Goal: Book appointment/travel/reservation

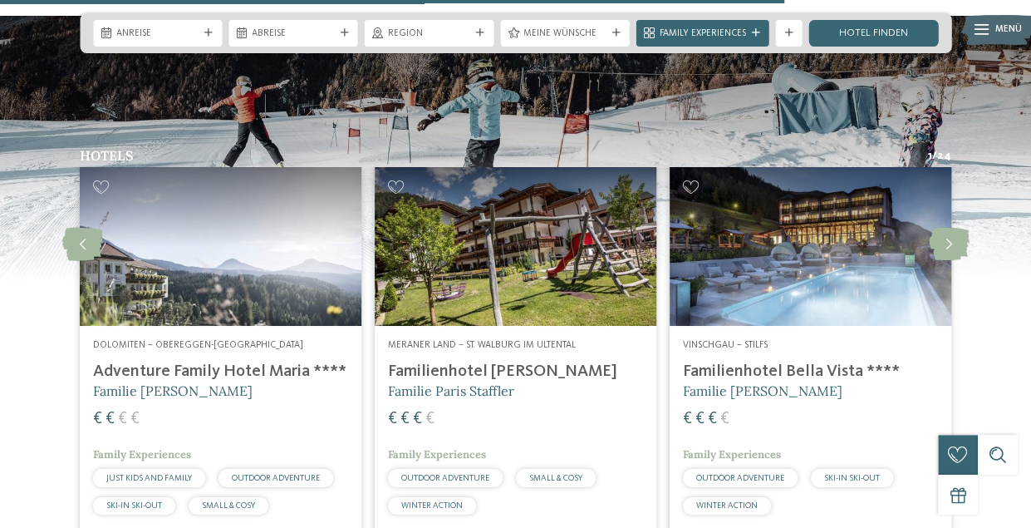
scroll to position [2244, 0]
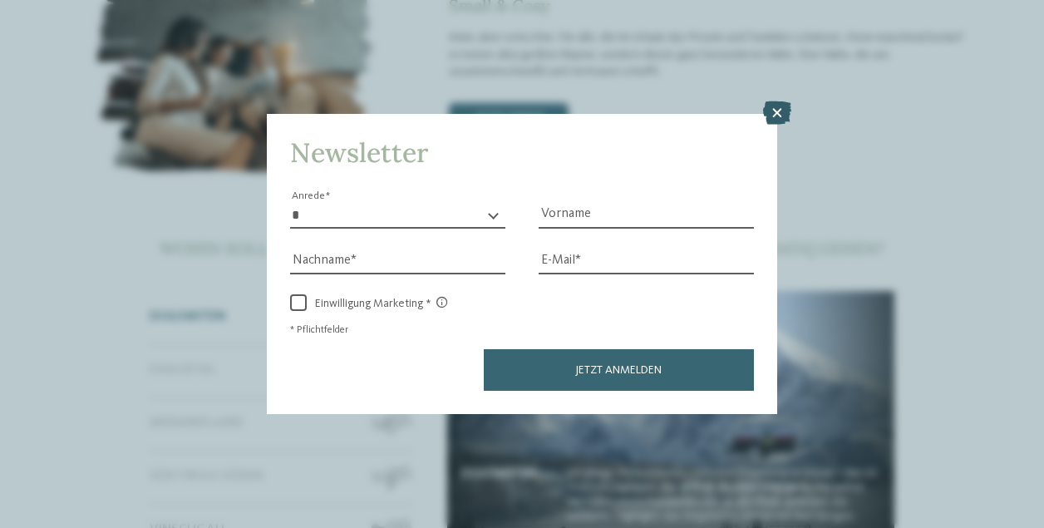
click at [775, 111] on icon at bounding box center [777, 112] width 28 height 23
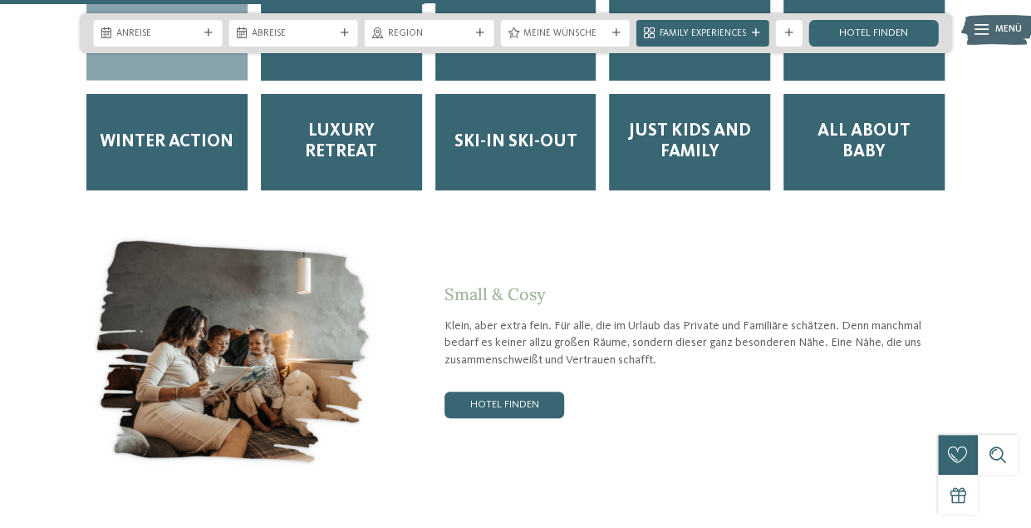
scroll to position [1662, 0]
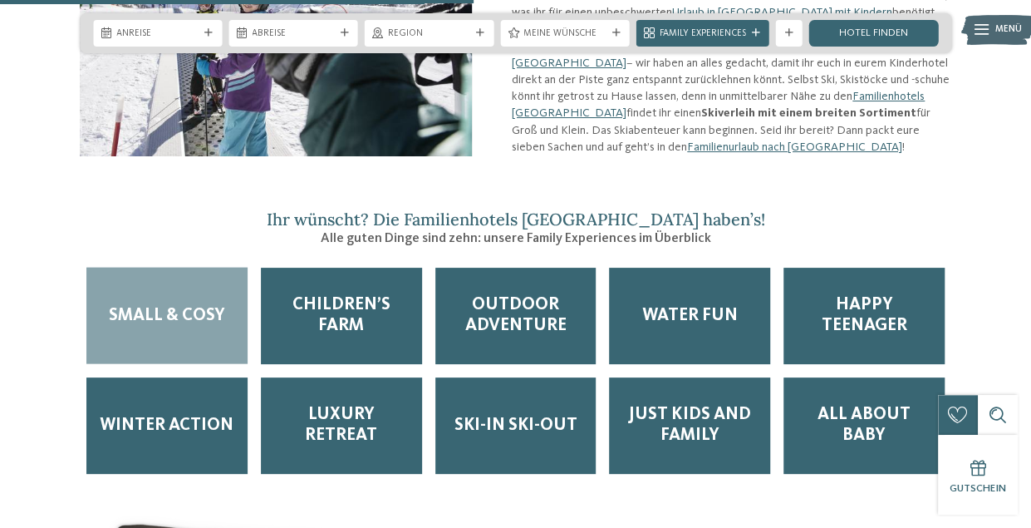
click at [165, 35] on span "Anreise" at bounding box center [157, 33] width 82 height 13
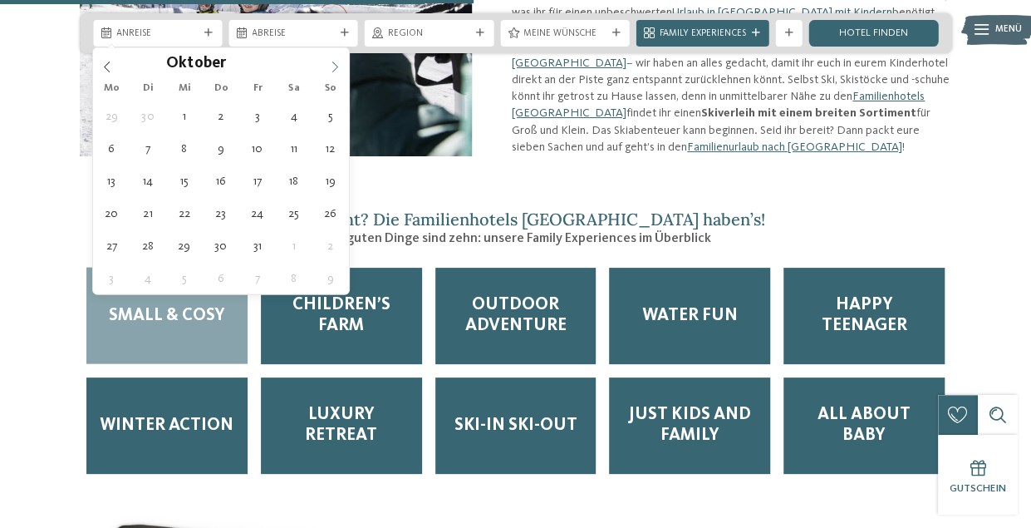
click at [340, 71] on icon at bounding box center [335, 67] width 12 height 12
click at [339, 67] on icon at bounding box center [335, 67] width 12 height 12
type input "****"
click at [339, 67] on icon at bounding box center [335, 67] width 12 height 12
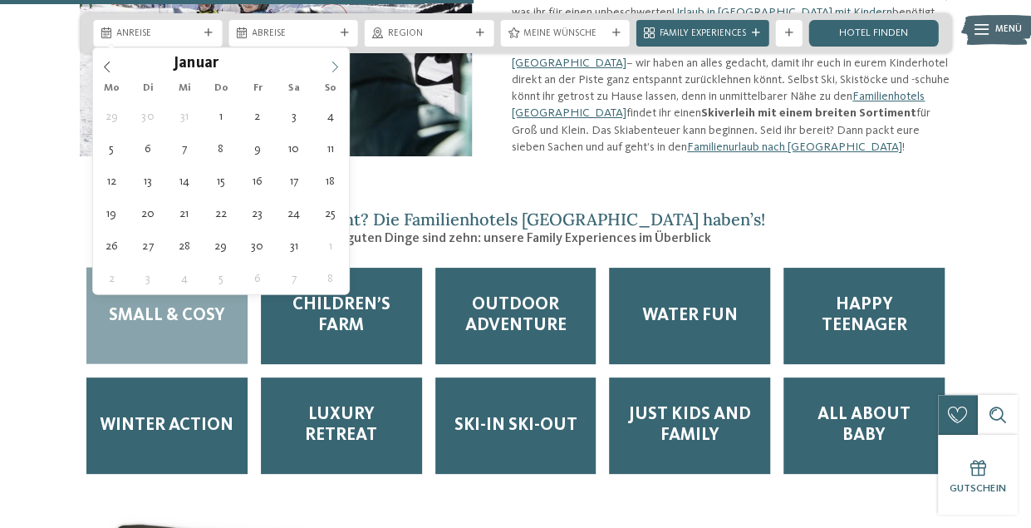
click at [339, 67] on icon at bounding box center [335, 67] width 12 height 12
type div "13.02.2026"
type input "****"
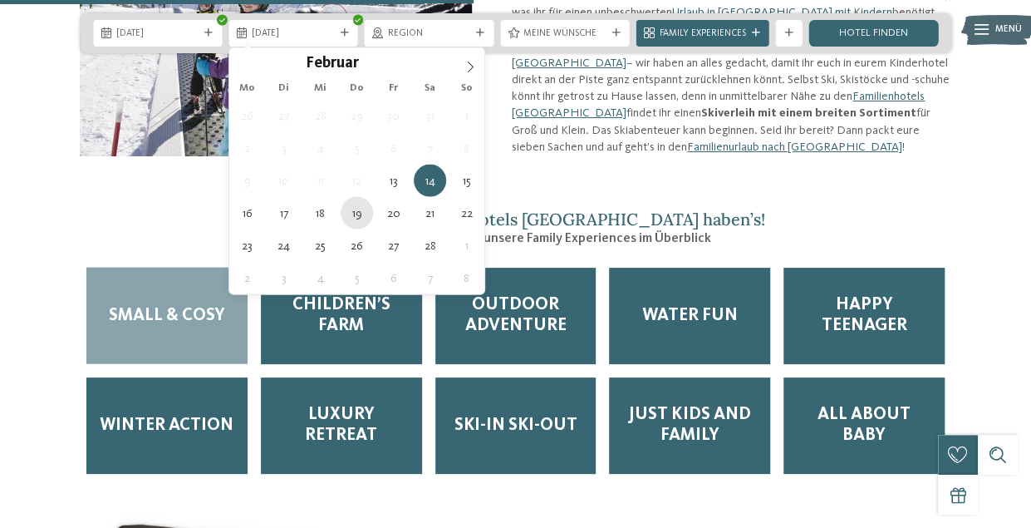
type div "19.02.2026"
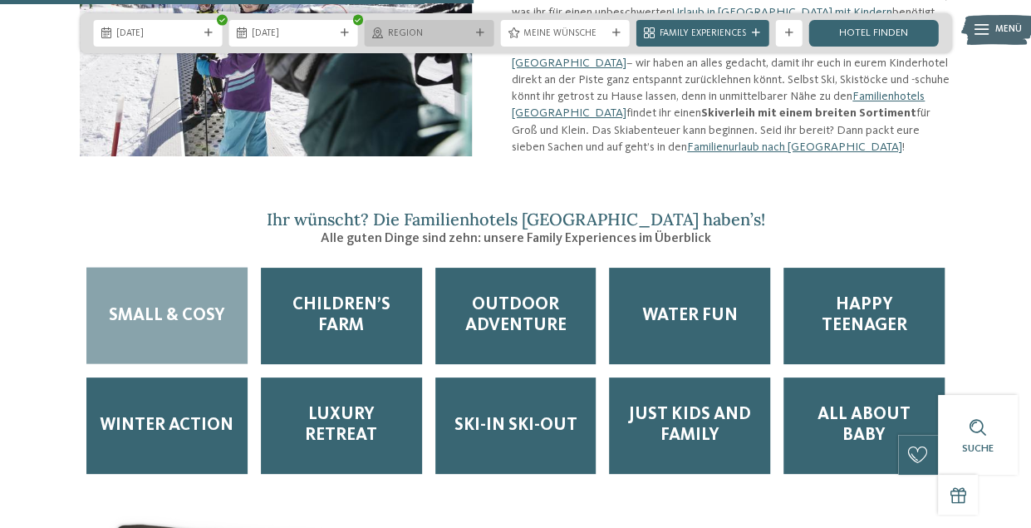
click at [484, 31] on icon at bounding box center [480, 33] width 8 height 8
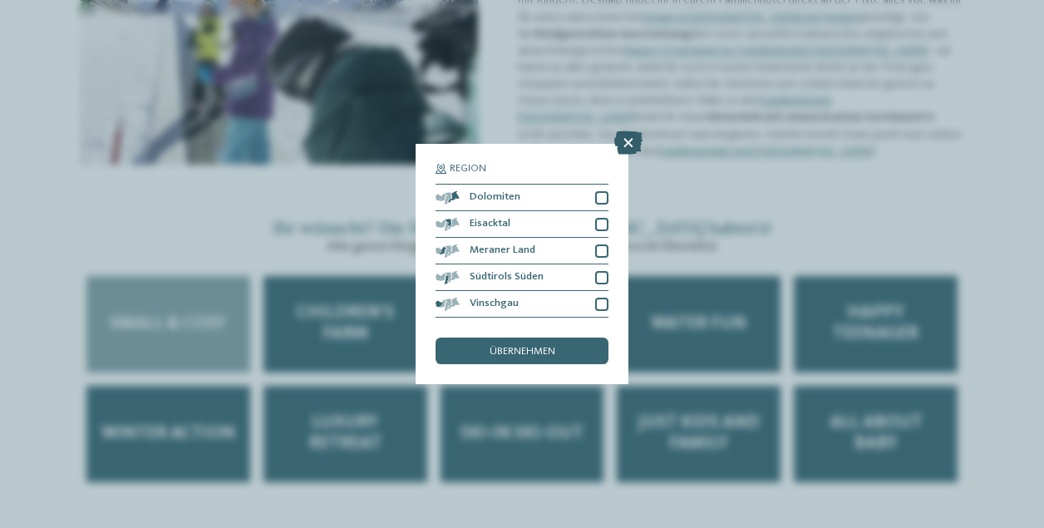
click at [625, 138] on icon at bounding box center [628, 142] width 28 height 23
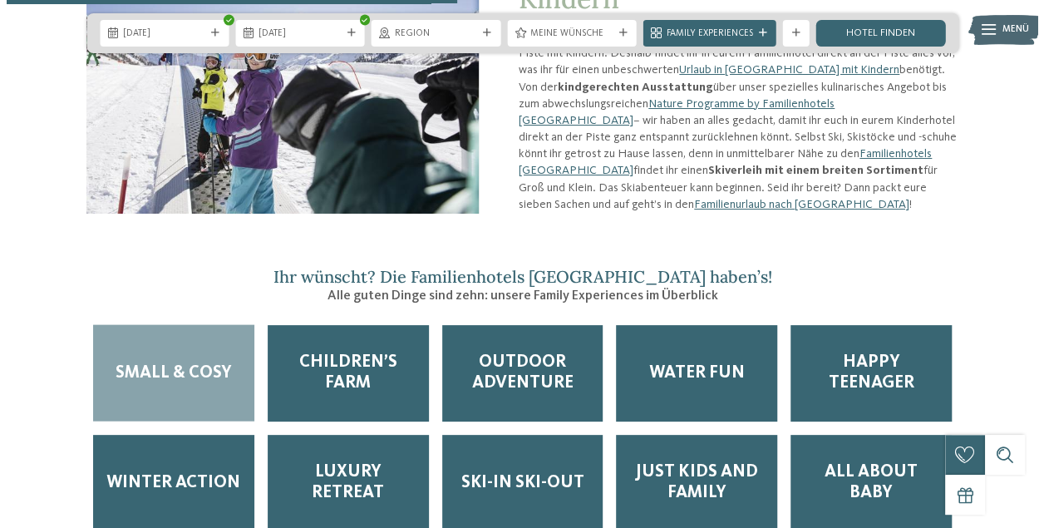
scroll to position [1579, 0]
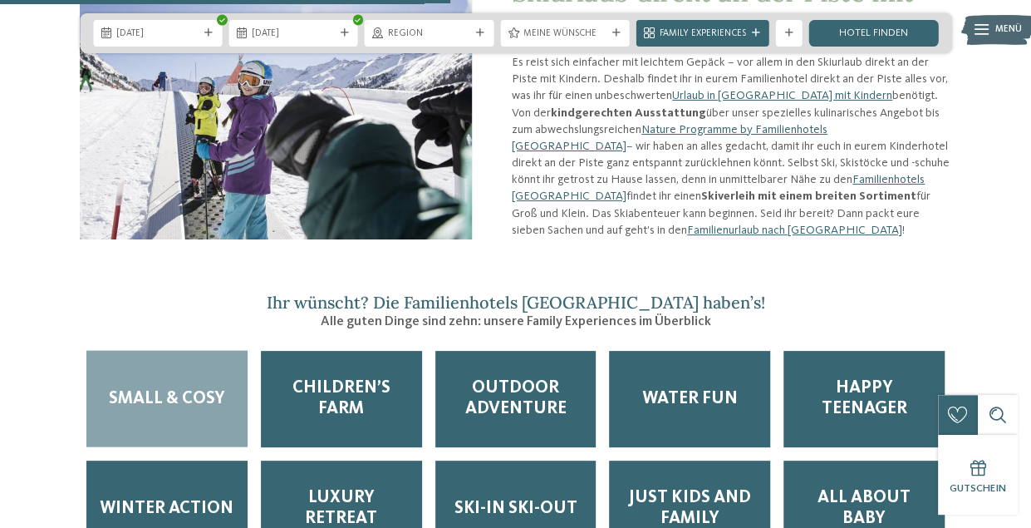
click at [570, 19] on div "13.02.2026 19.02.2026" at bounding box center [516, 33] width 872 height 40
click at [569, 30] on span "Meine Wünsche" at bounding box center [565, 33] width 82 height 13
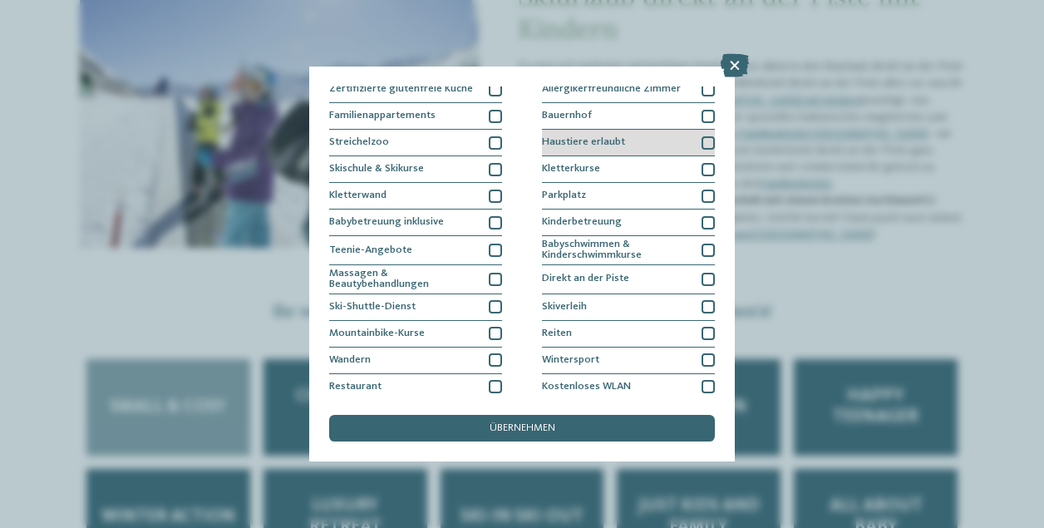
scroll to position [166, 0]
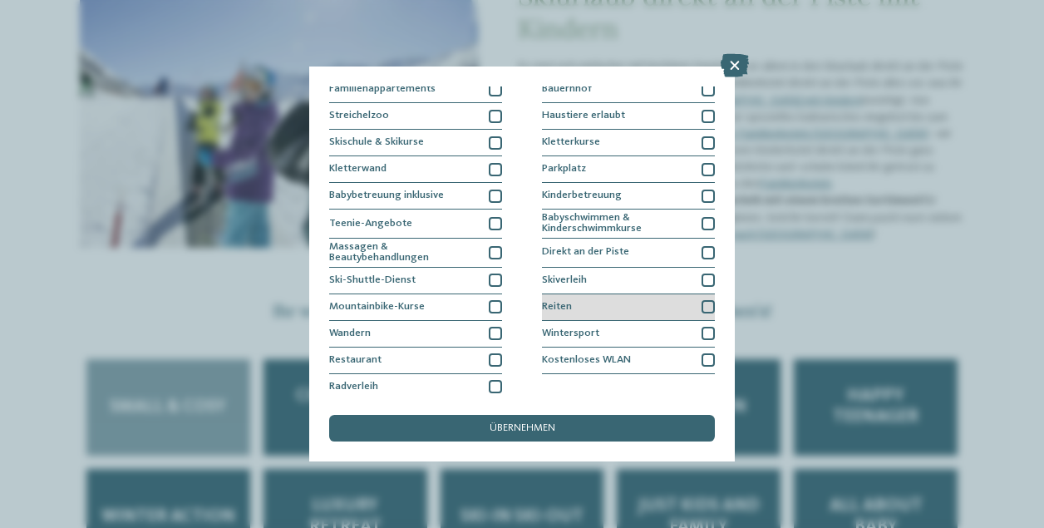
click at [701, 300] on div at bounding box center [707, 306] width 13 height 13
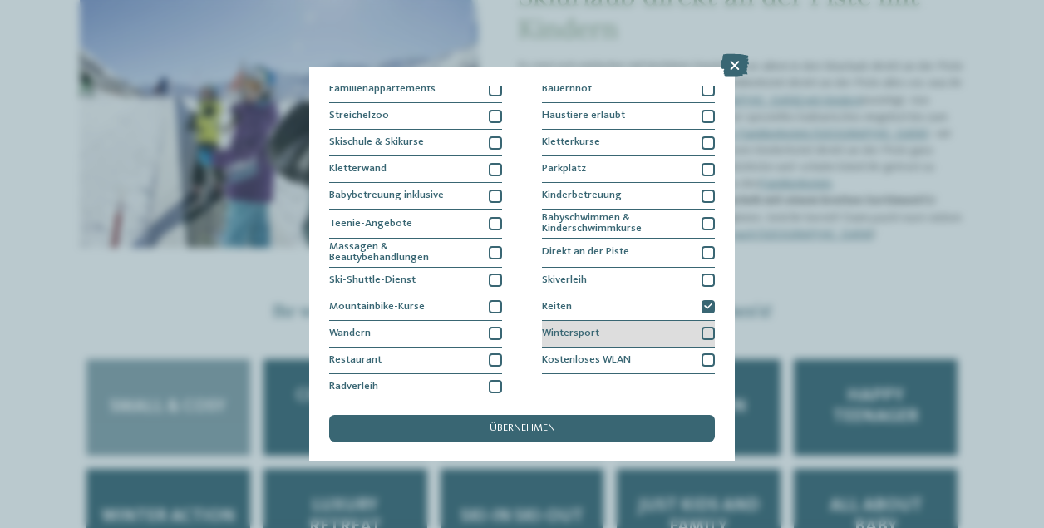
click at [701, 330] on div at bounding box center [707, 333] width 13 height 13
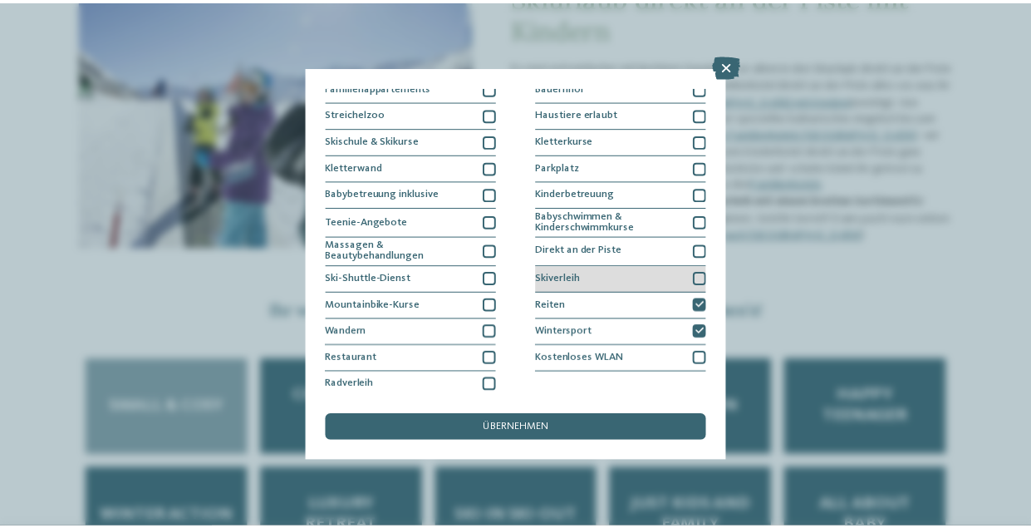
scroll to position [168, 0]
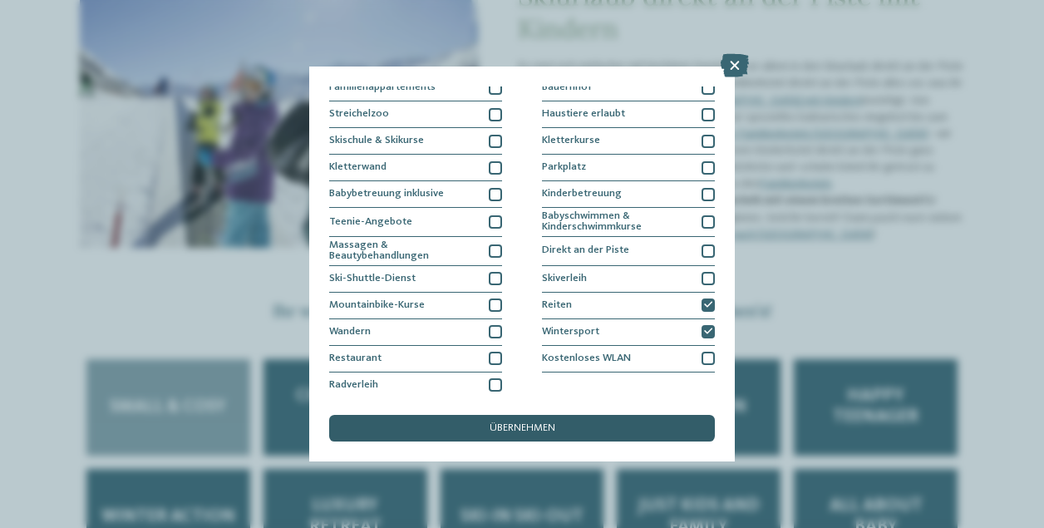
click at [557, 430] on div "übernehmen" at bounding box center [522, 428] width 386 height 27
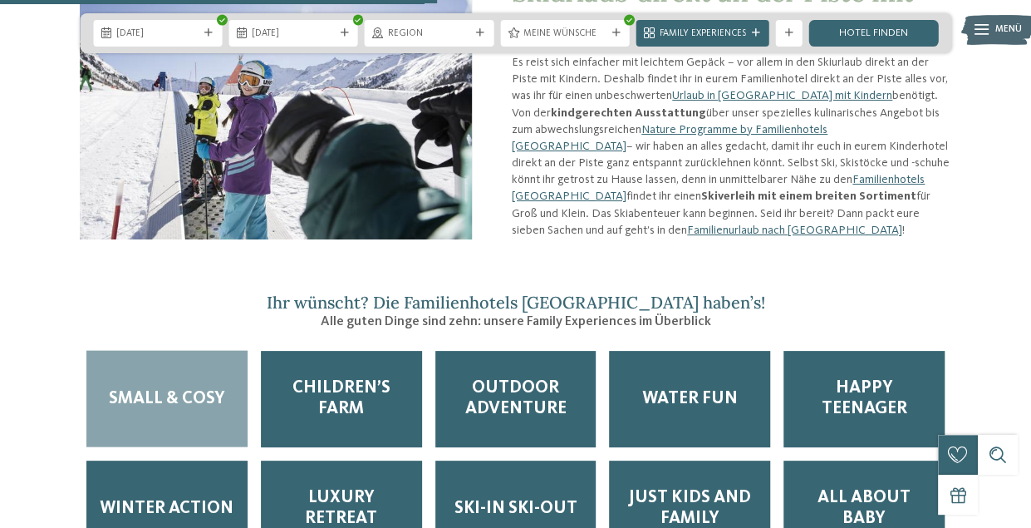
scroll to position [1496, 0]
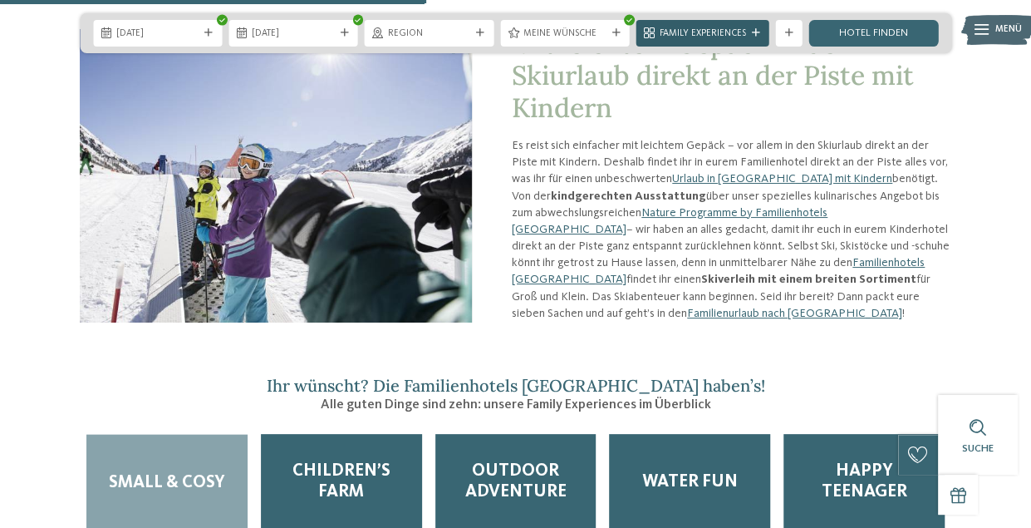
click at [707, 28] on span "Family Experiences" at bounding box center [703, 33] width 86 height 13
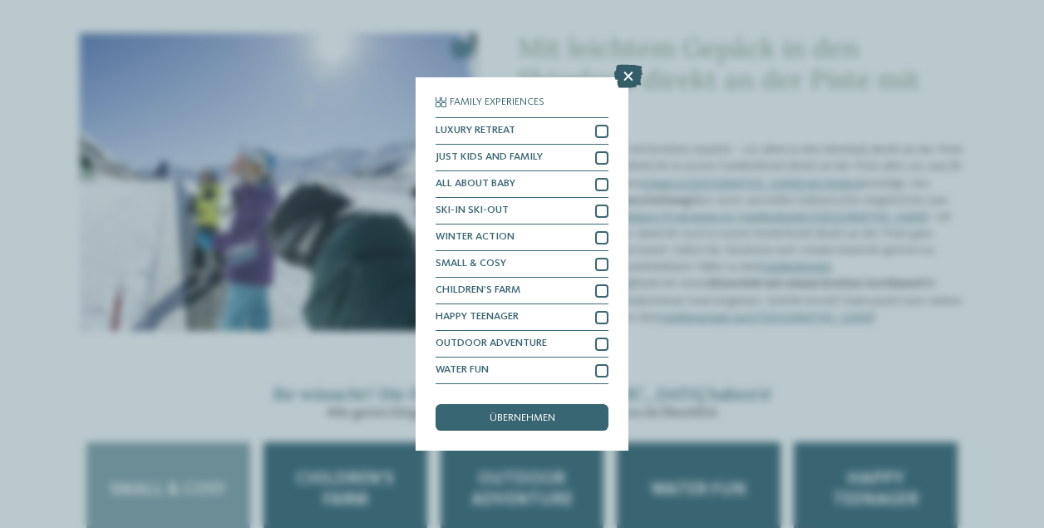
click at [626, 75] on icon at bounding box center [628, 76] width 28 height 23
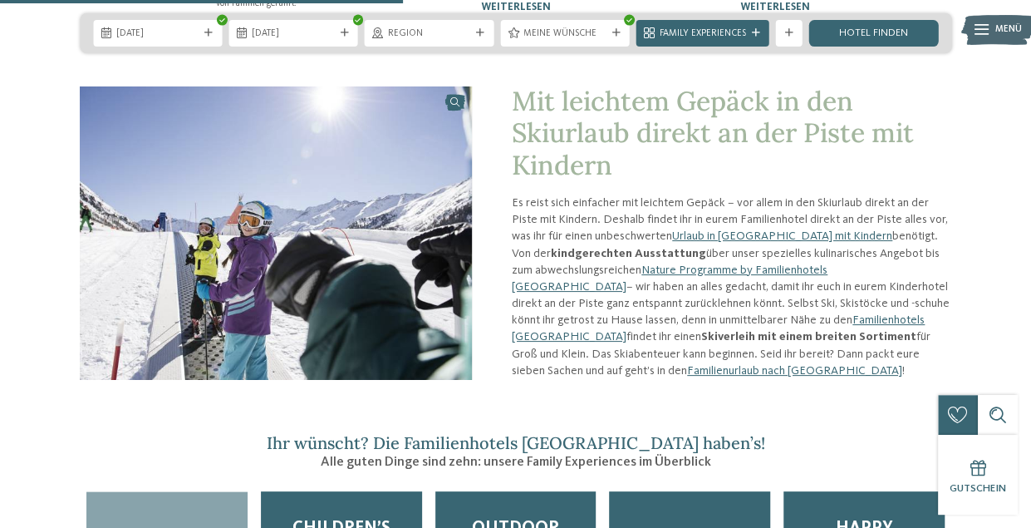
scroll to position [1413, 0]
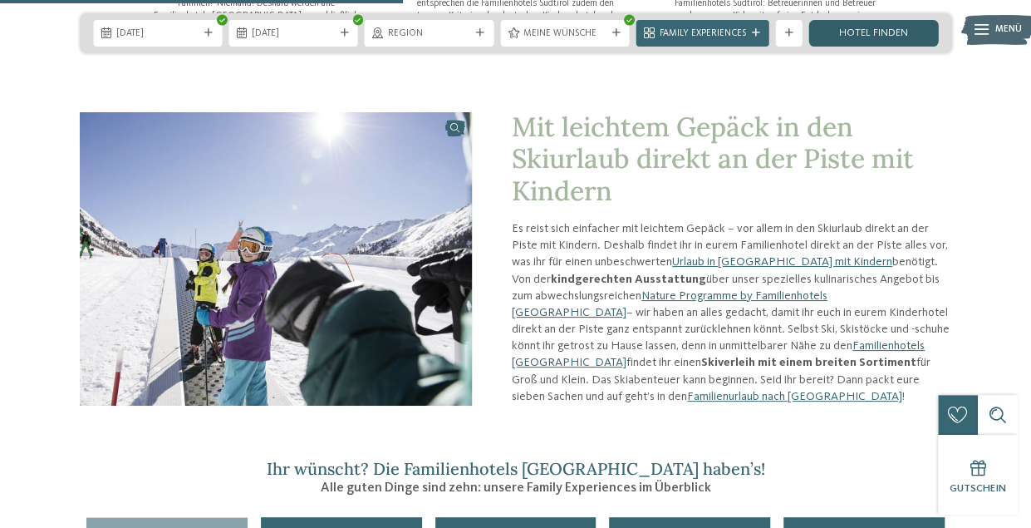
click at [840, 29] on link "Hotel finden" at bounding box center [873, 33] width 129 height 27
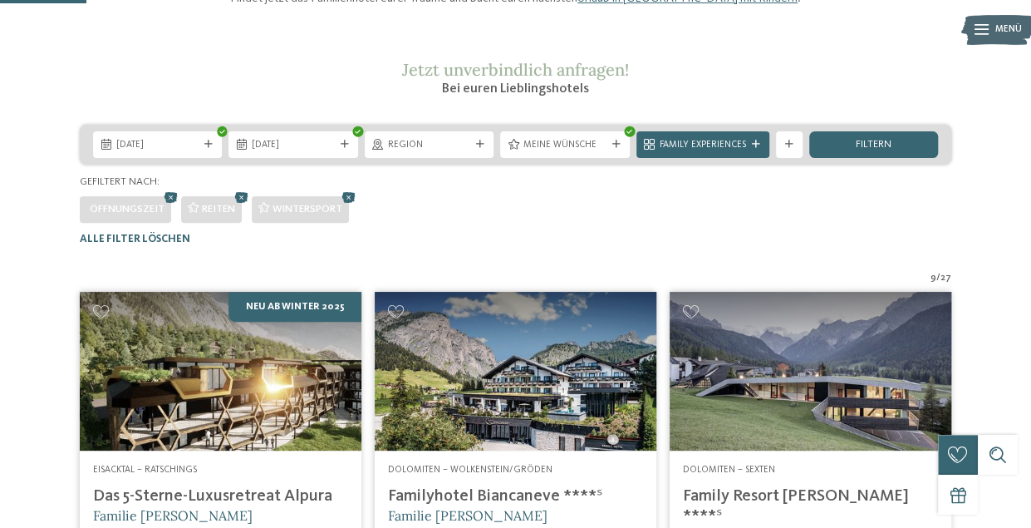
scroll to position [161, 0]
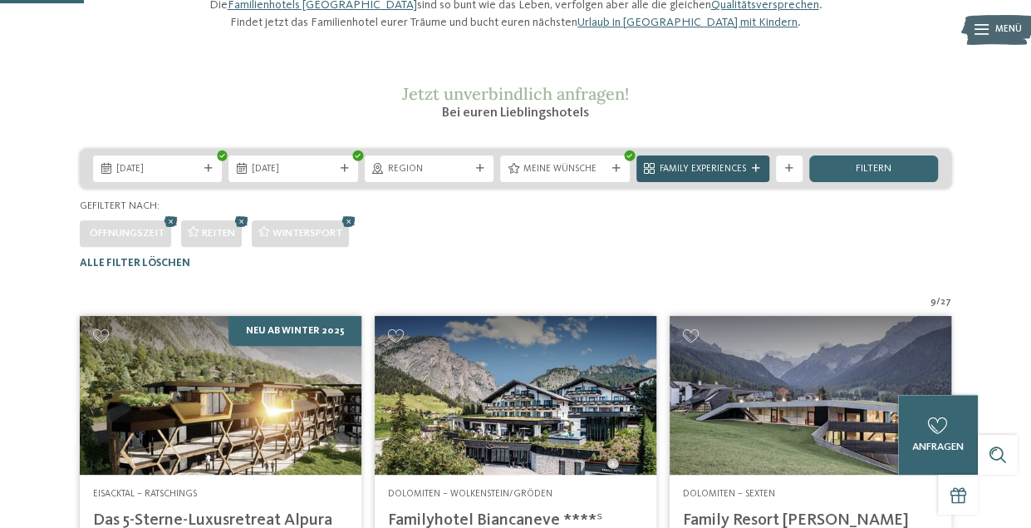
click at [706, 176] on span "Family Experiences" at bounding box center [703, 169] width 86 height 13
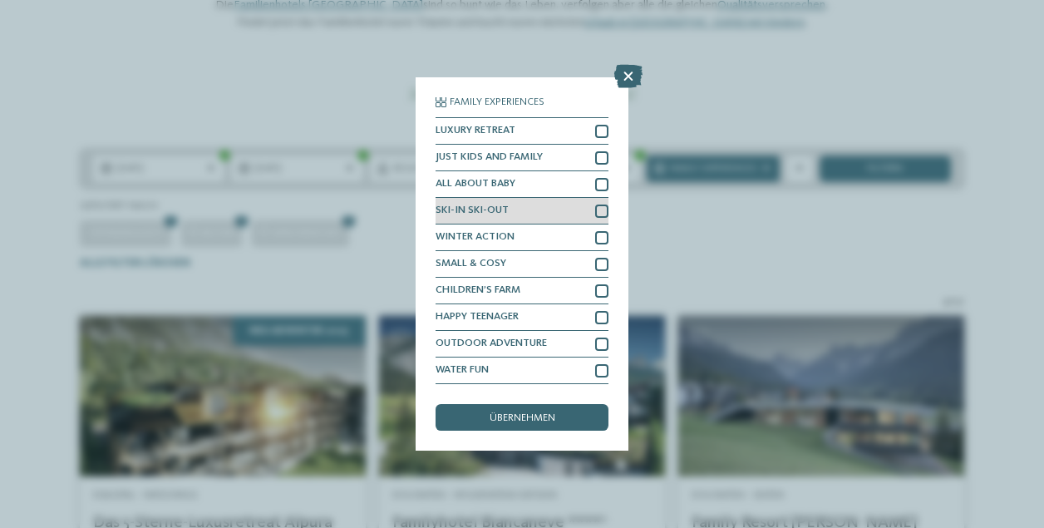
click at [602, 204] on div at bounding box center [601, 210] width 13 height 13
click at [509, 413] on span "übernehmen" at bounding box center [522, 418] width 66 height 11
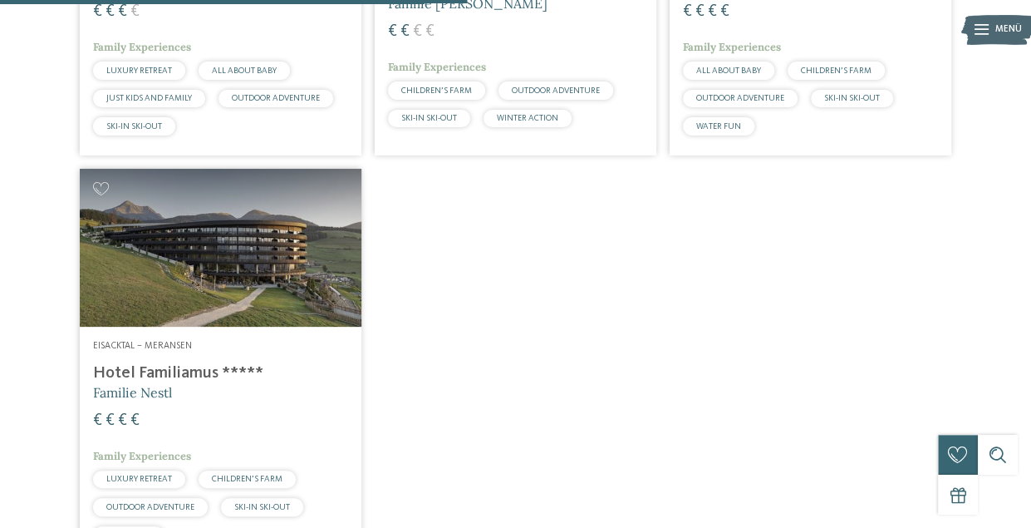
scroll to position [743, 0]
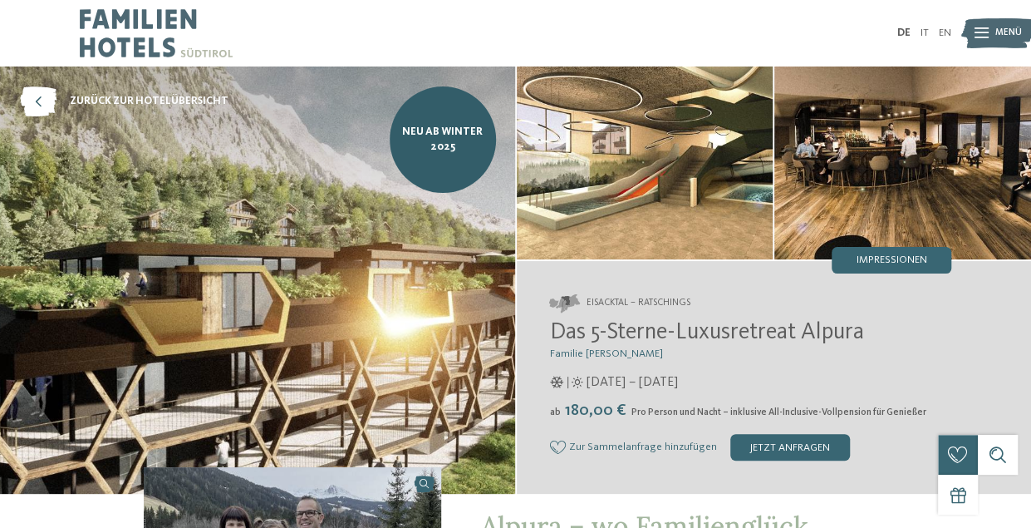
click at [804, 330] on span "Das 5-Sterne-Luxusretreat Alpura" at bounding box center [707, 332] width 314 height 23
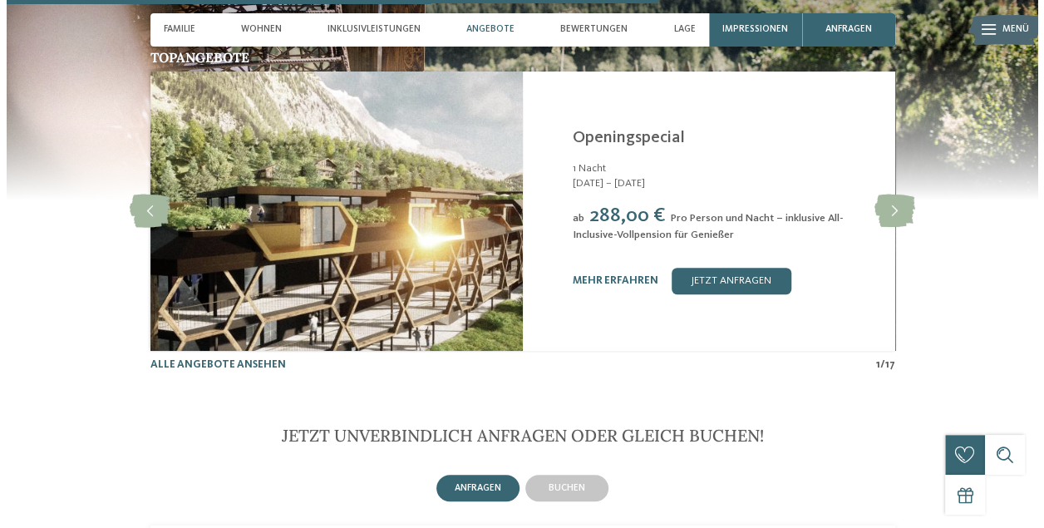
scroll to position [3324, 0]
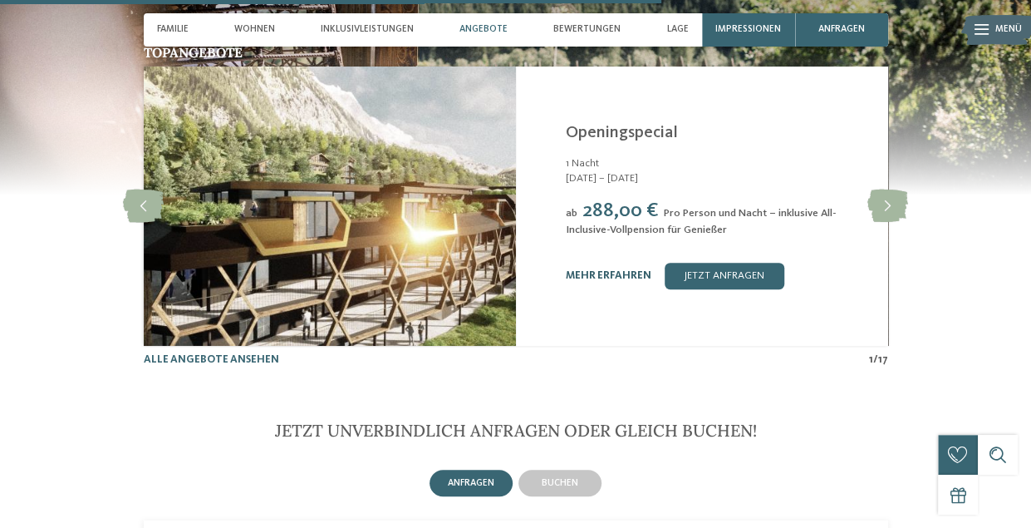
click at [615, 270] on link "mehr erfahren" at bounding box center [608, 275] width 86 height 11
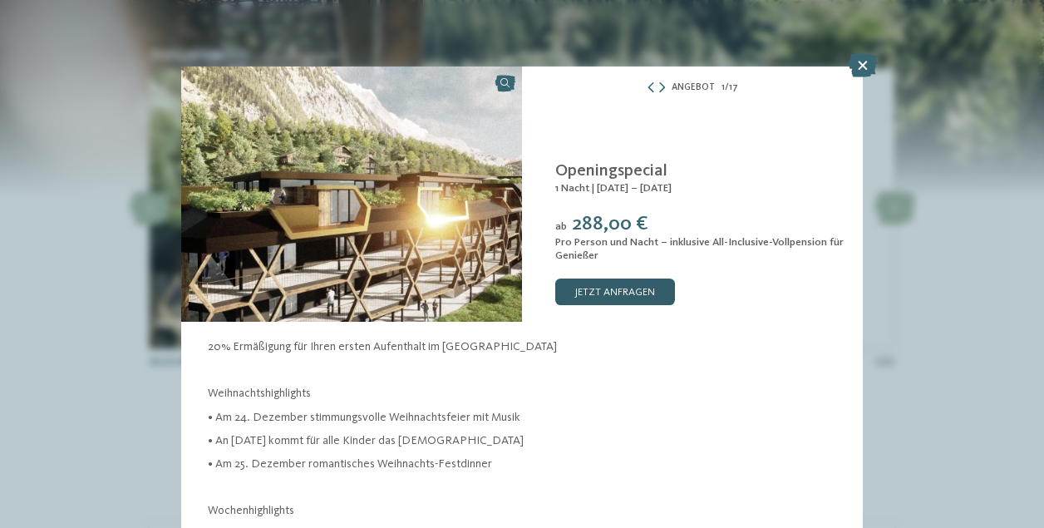
click at [627, 282] on link "jetzt anfragen" at bounding box center [615, 291] width 120 height 27
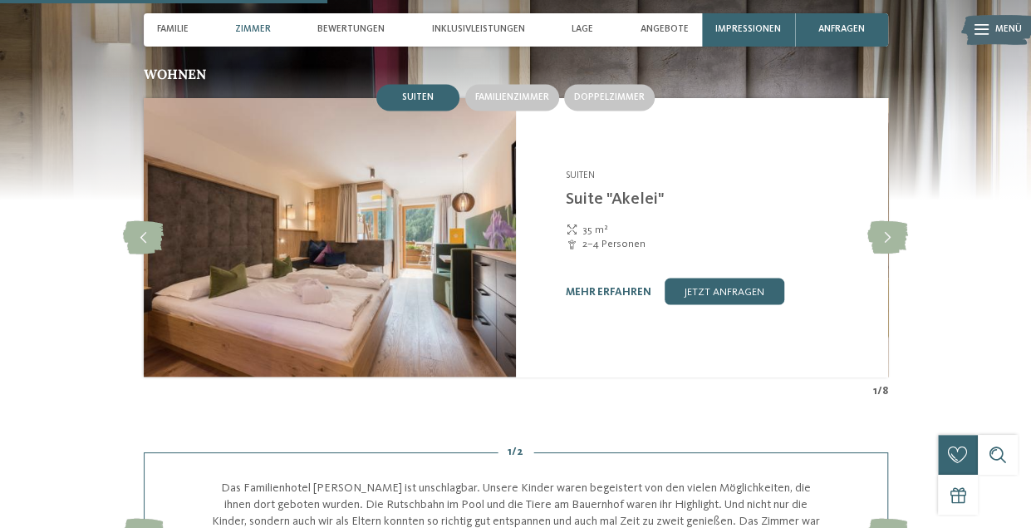
scroll to position [1579, 0]
